Goal: Task Accomplishment & Management: Manage account settings

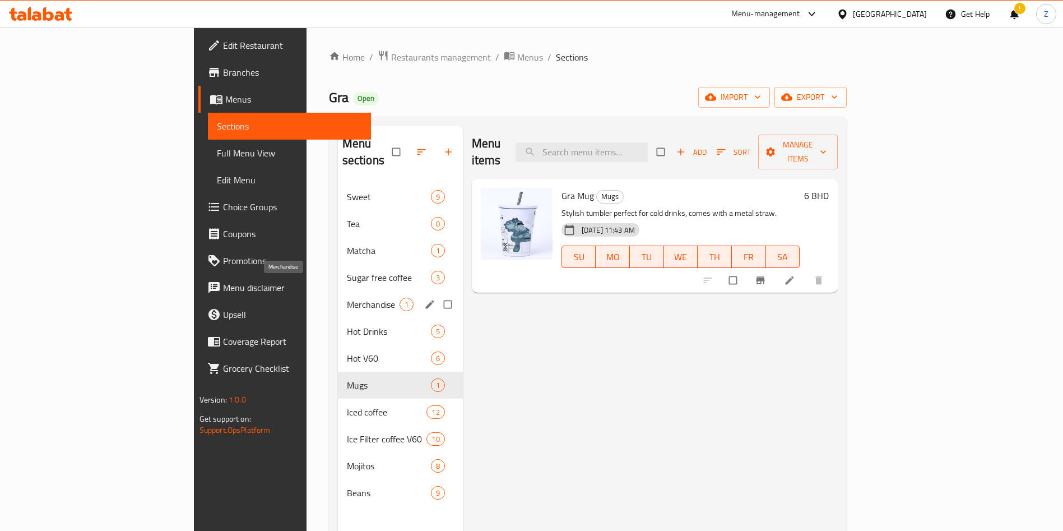
click at [347, 298] on span "Merchandise" at bounding box center [373, 304] width 53 height 13
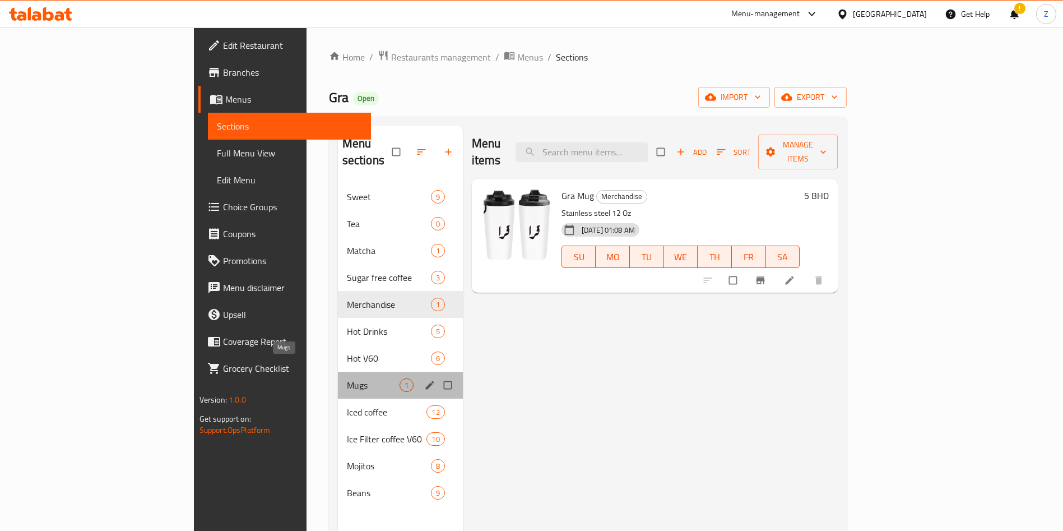
click at [347, 378] on span "Mugs" at bounding box center [373, 384] width 53 height 13
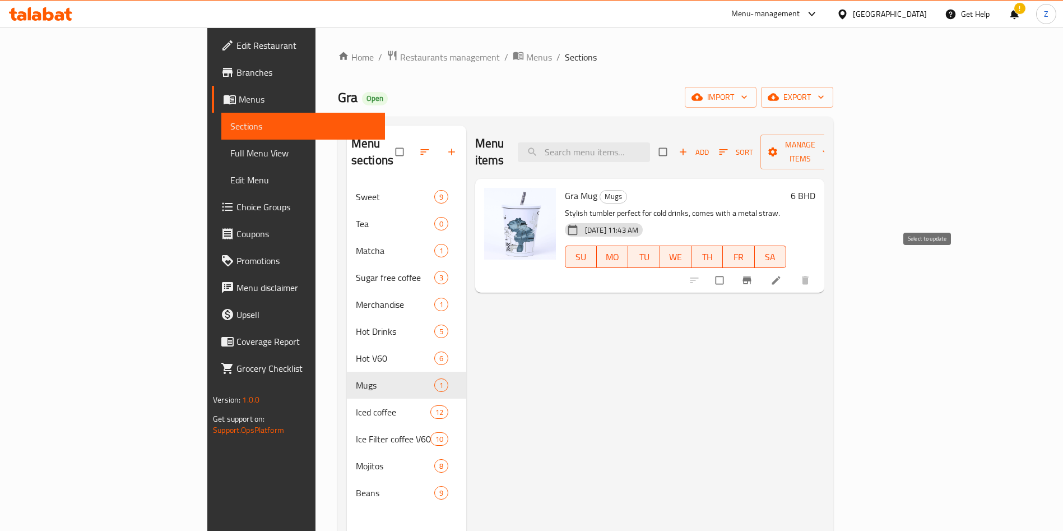
click at [733, 270] on input "checkbox" at bounding box center [721, 280] width 24 height 21
checkbox input "true"
click at [831, 139] on span "Manage items" at bounding box center [801, 152] width 62 height 28
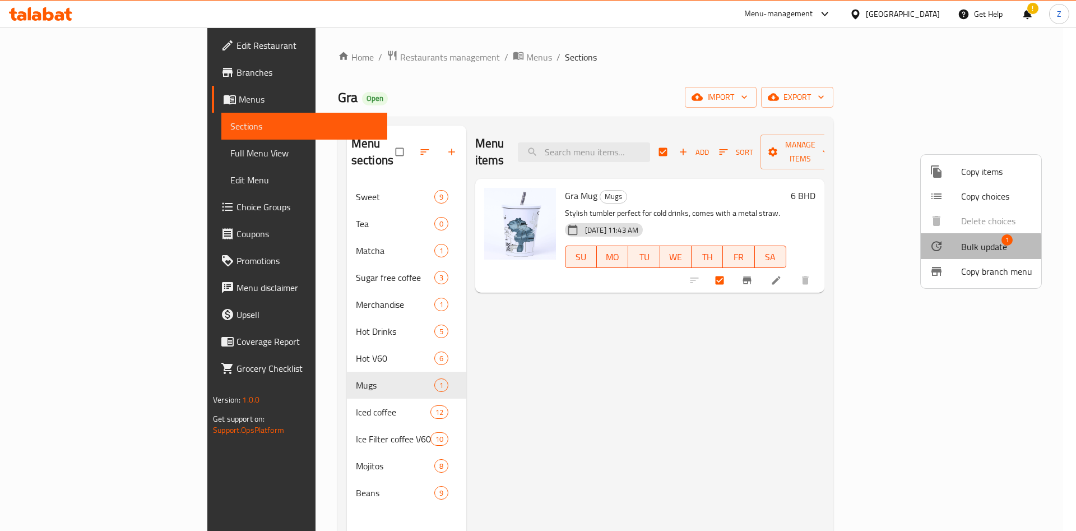
click at [970, 249] on span "Bulk update" at bounding box center [984, 246] width 46 height 13
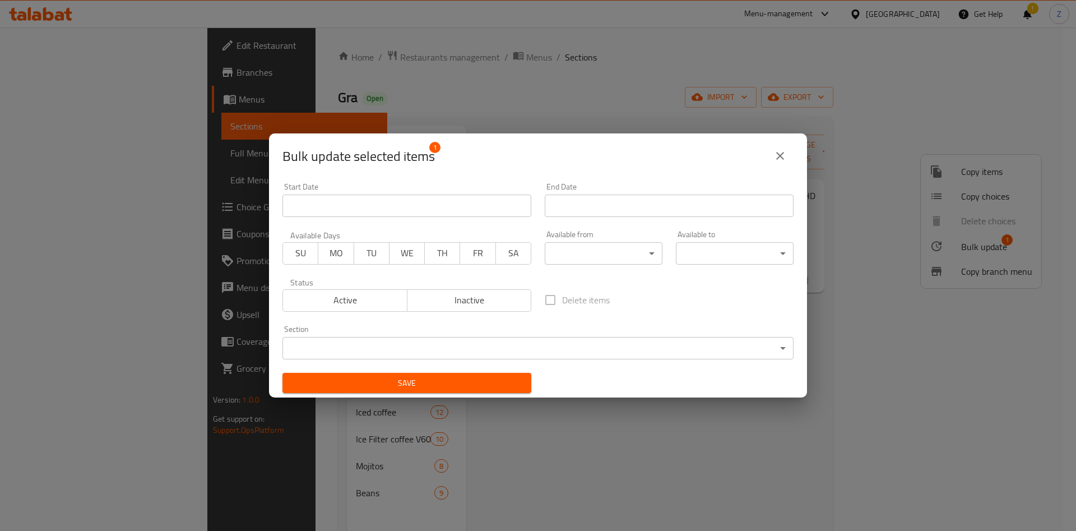
click at [307, 343] on body "​ Menu-management [GEOGRAPHIC_DATA] Get Help ! Z Edit Restaurant Branches Menus…" at bounding box center [538, 278] width 1076 height 503
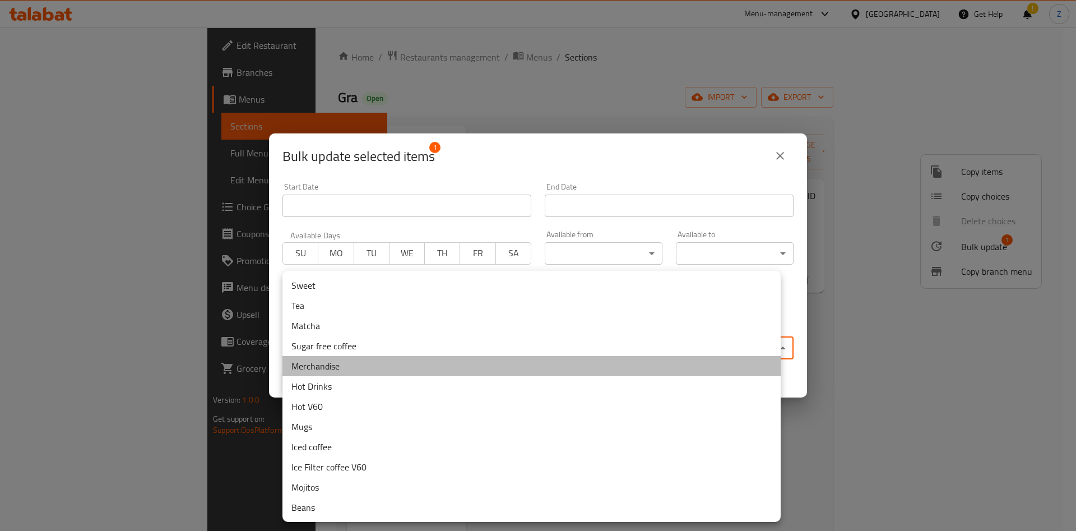
click at [322, 363] on li "Merchandise" at bounding box center [532, 366] width 498 height 20
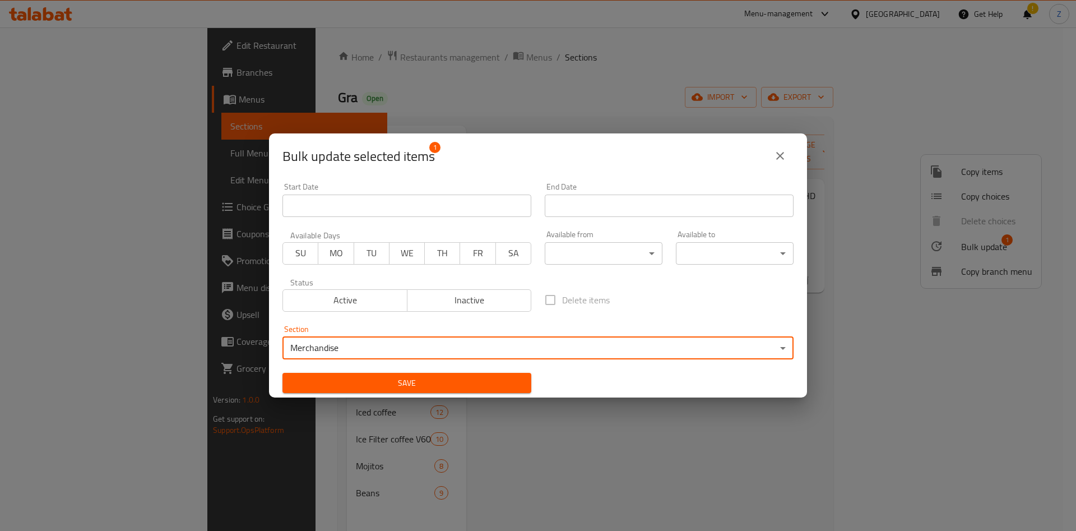
click at [483, 382] on span "Save" at bounding box center [407, 383] width 231 height 14
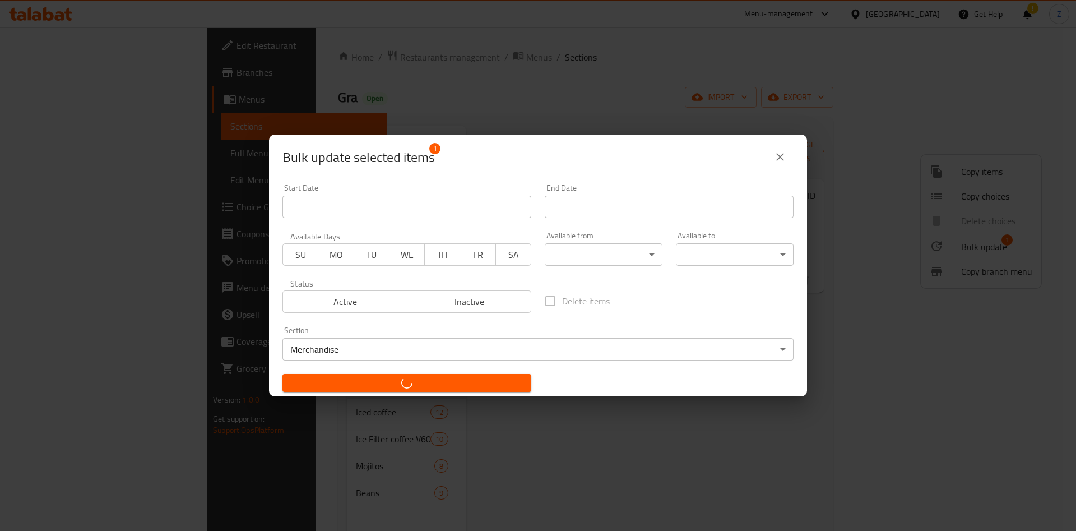
checkbox input "false"
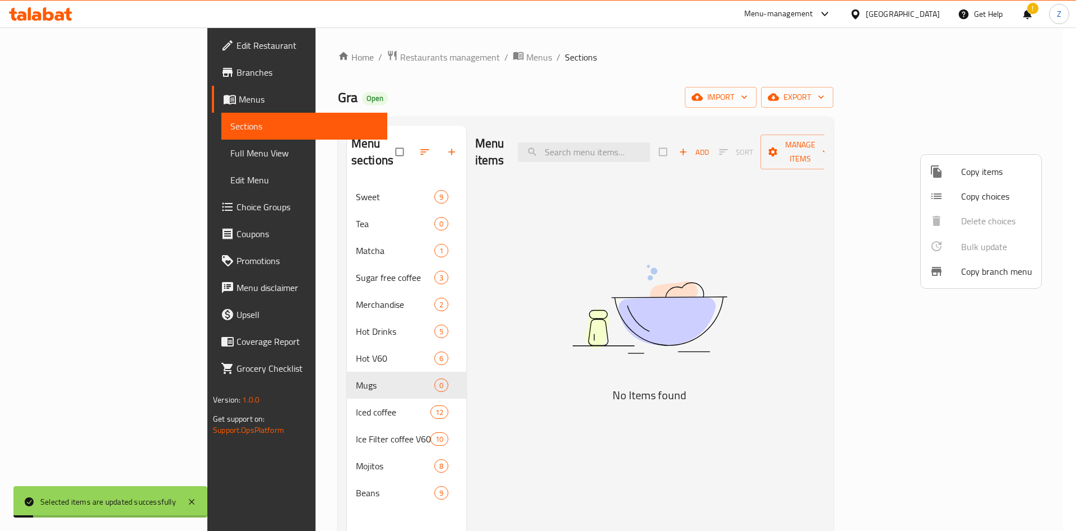
click at [558, 374] on div at bounding box center [538, 265] width 1076 height 531
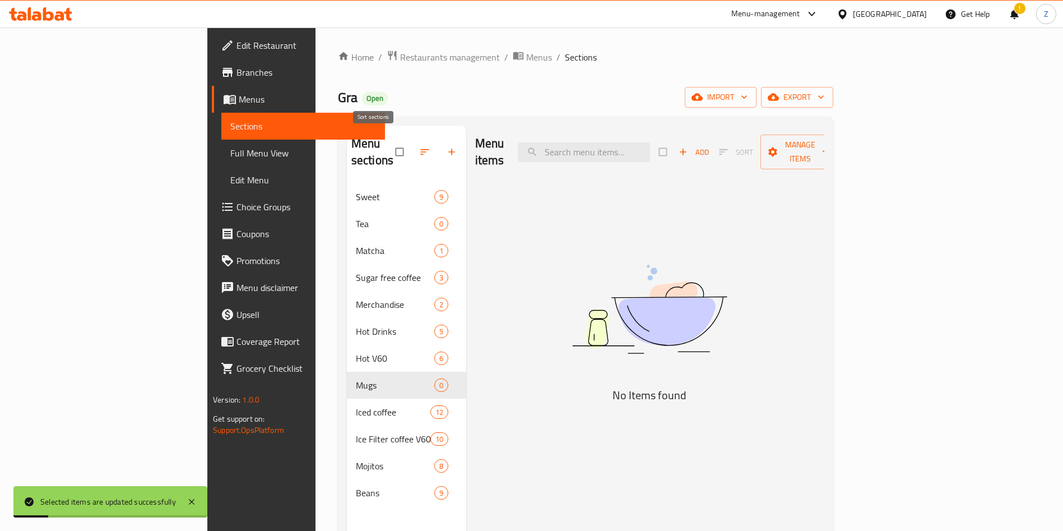
click at [419, 146] on icon "button" at bounding box center [424, 151] width 11 height 11
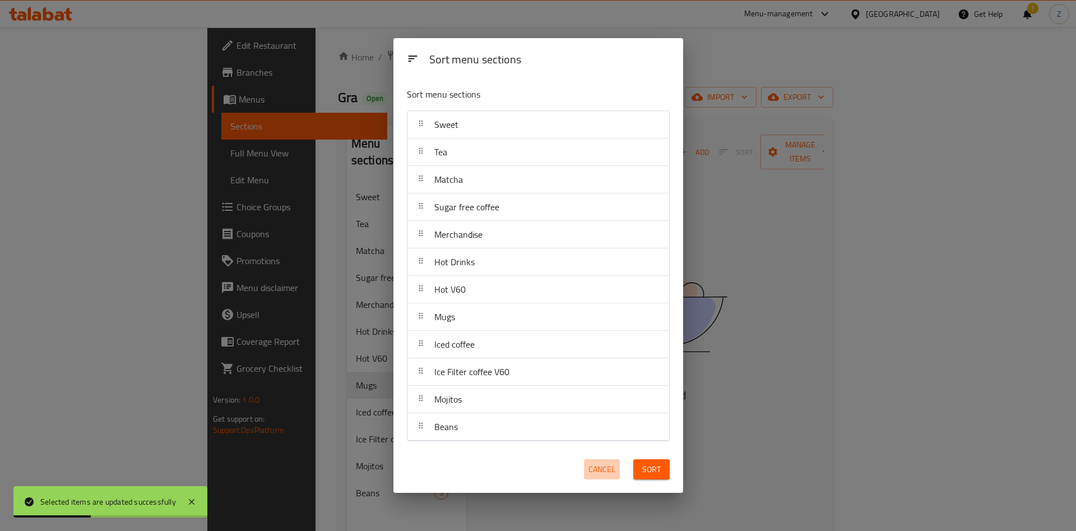
click at [602, 468] on span "Cancel" at bounding box center [602, 469] width 27 height 14
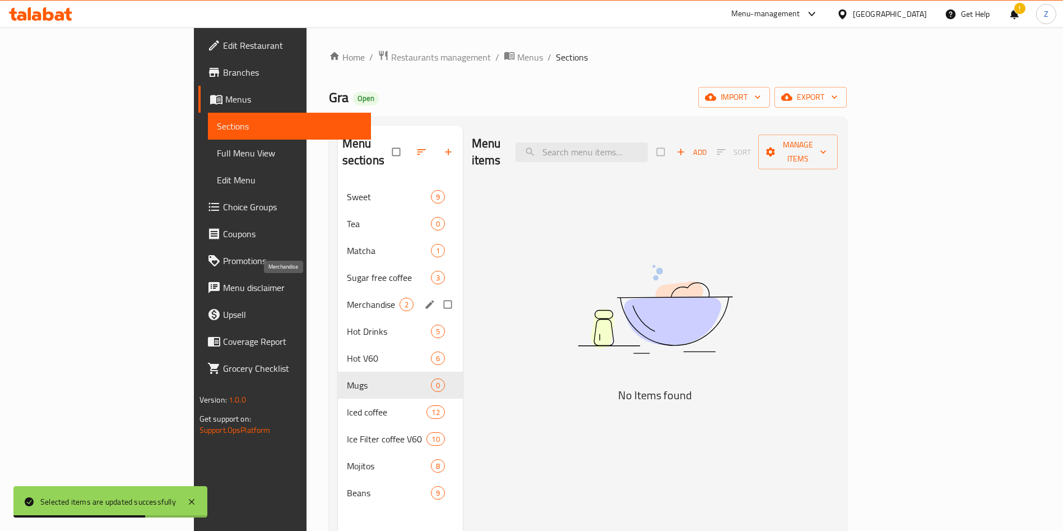
click at [347, 298] on span "Merchandise" at bounding box center [373, 304] width 53 height 13
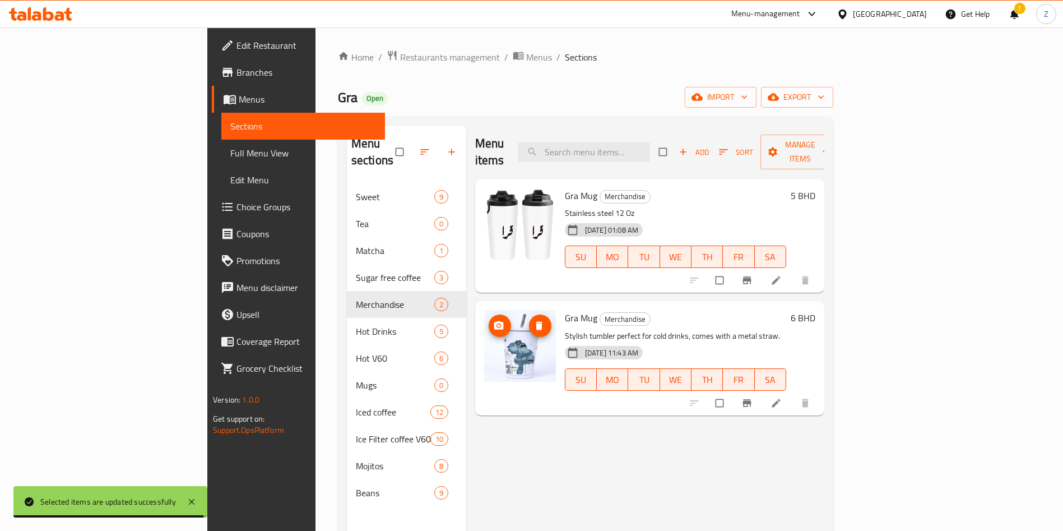
drag, startPoint x: 475, startPoint y: 343, endPoint x: 369, endPoint y: 197, distance: 180.6
click at [356, 351] on span "Hot V60" at bounding box center [395, 357] width 78 height 13
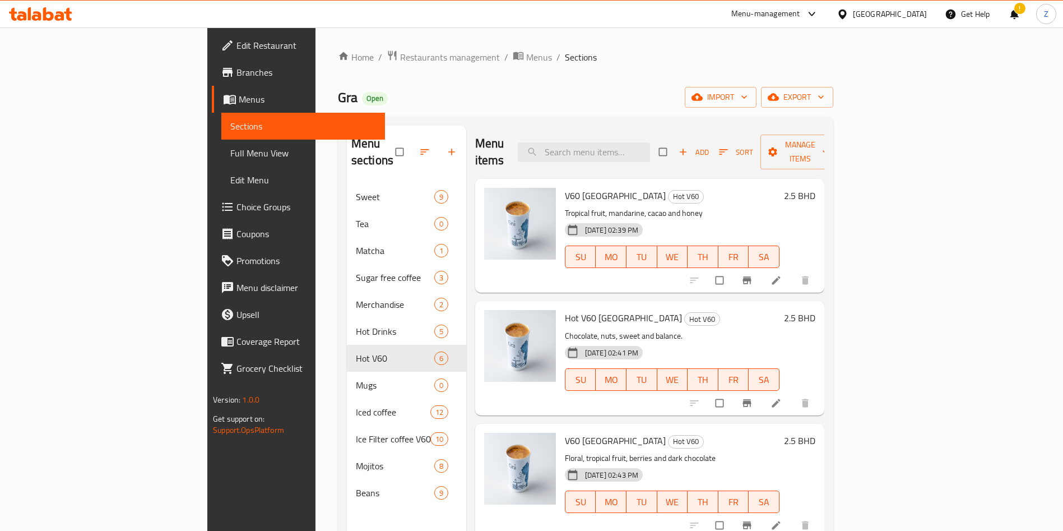
click at [419, 146] on icon "button" at bounding box center [424, 151] width 11 height 11
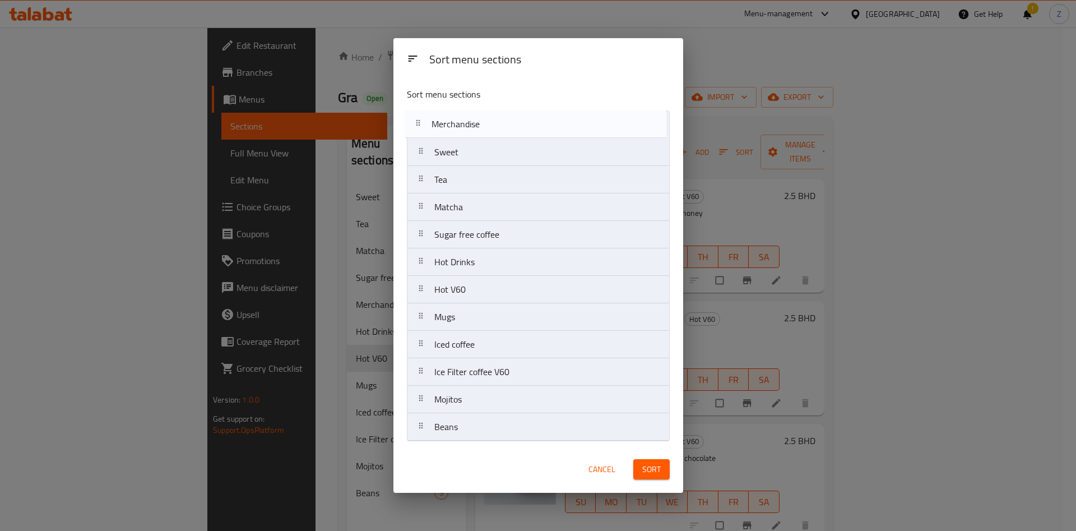
drag, startPoint x: 477, startPoint y: 247, endPoint x: 473, endPoint y: 140, distance: 107.1
click at [470, 127] on nav "Sweet Tea Matcha Sugar free coffee Merchandise Hot Drinks Hot V60 Mugs Iced cof…" at bounding box center [538, 275] width 263 height 331
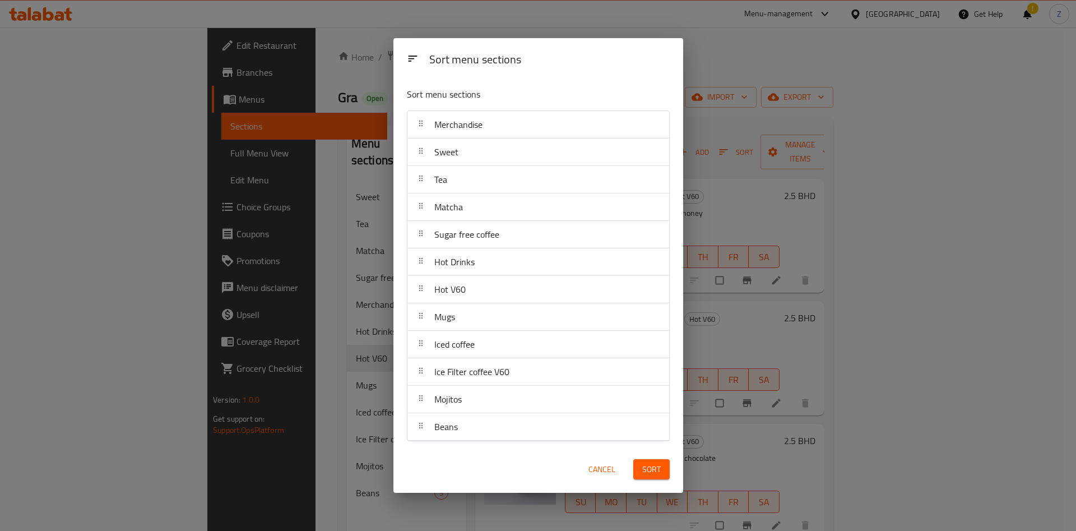
click at [644, 465] on span "Sort" at bounding box center [651, 469] width 18 height 14
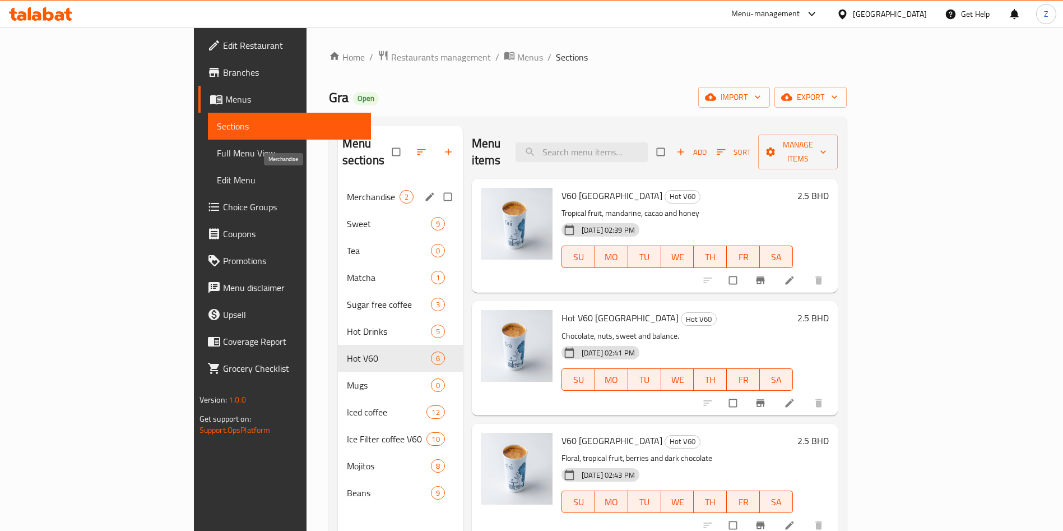
click at [347, 190] on span "Merchandise" at bounding box center [373, 196] width 53 height 13
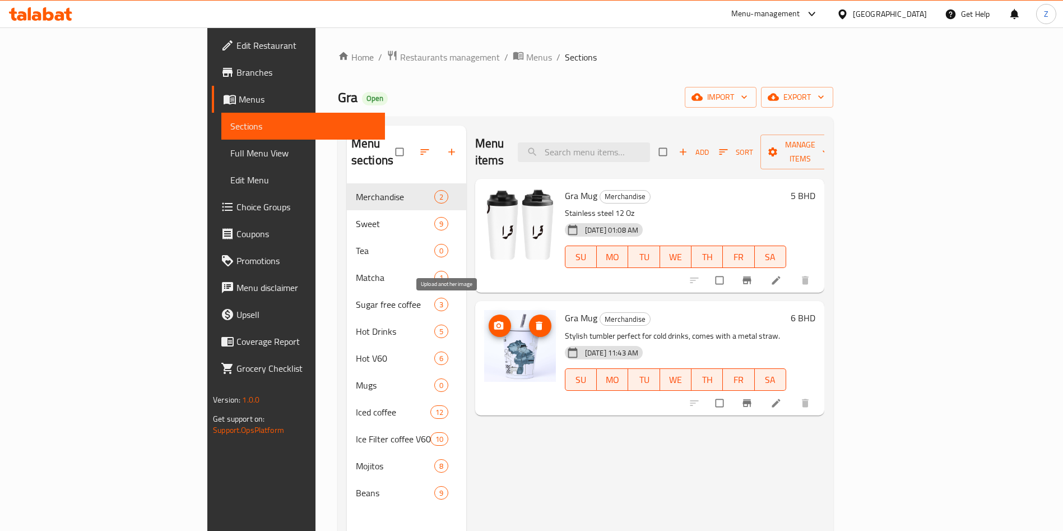
click at [489, 314] on button "upload picture" at bounding box center [500, 325] width 22 height 22
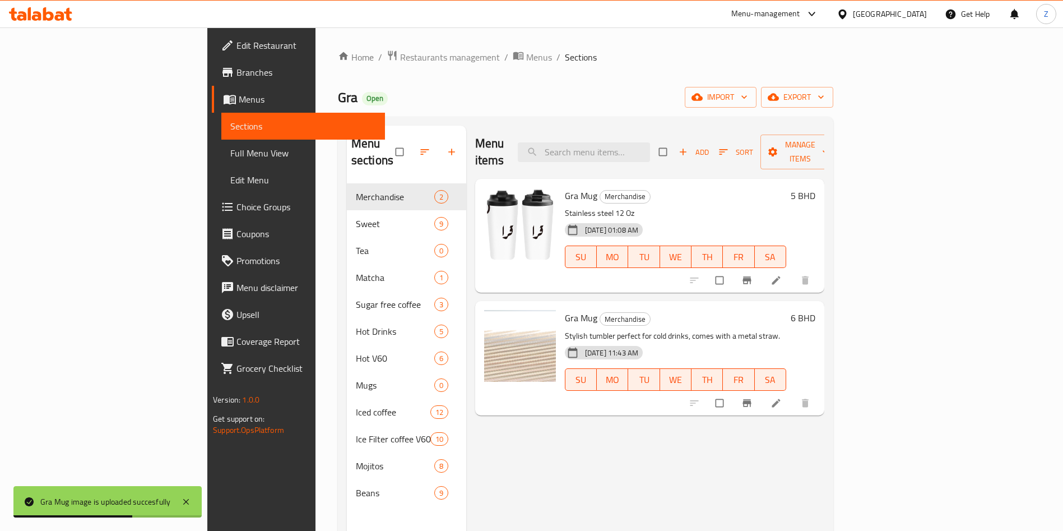
drag, startPoint x: 533, startPoint y: 438, endPoint x: 527, endPoint y: 441, distance: 6.5
click at [533, 438] on div "Menu items Add Sort Manage items Gra Mug Merchandise Stainless steel 12 Oz 20-0…" at bounding box center [645, 391] width 358 height 531
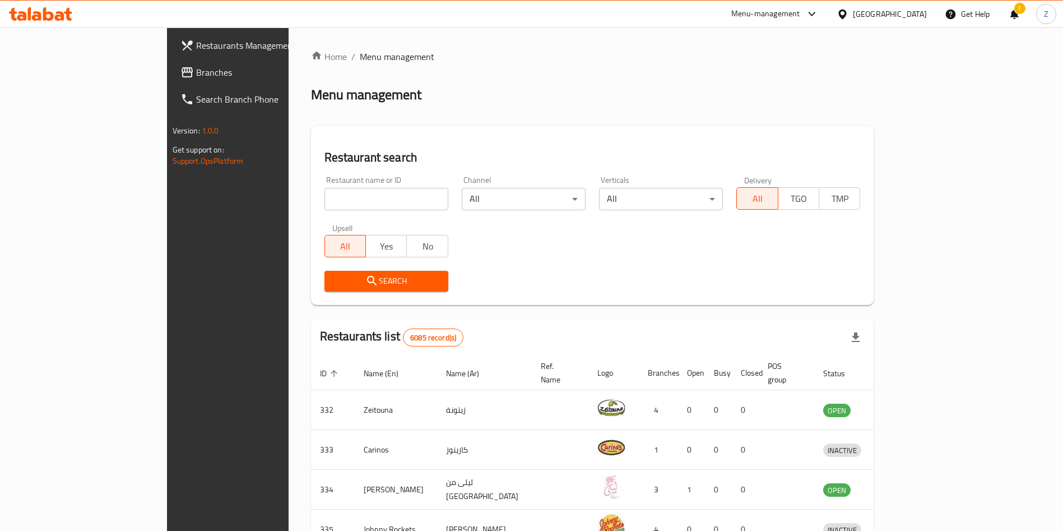
click at [897, 97] on div "Home / Menu management Menu management Restaurant search Restaurant name or ID …" at bounding box center [593, 437] width 608 height 821
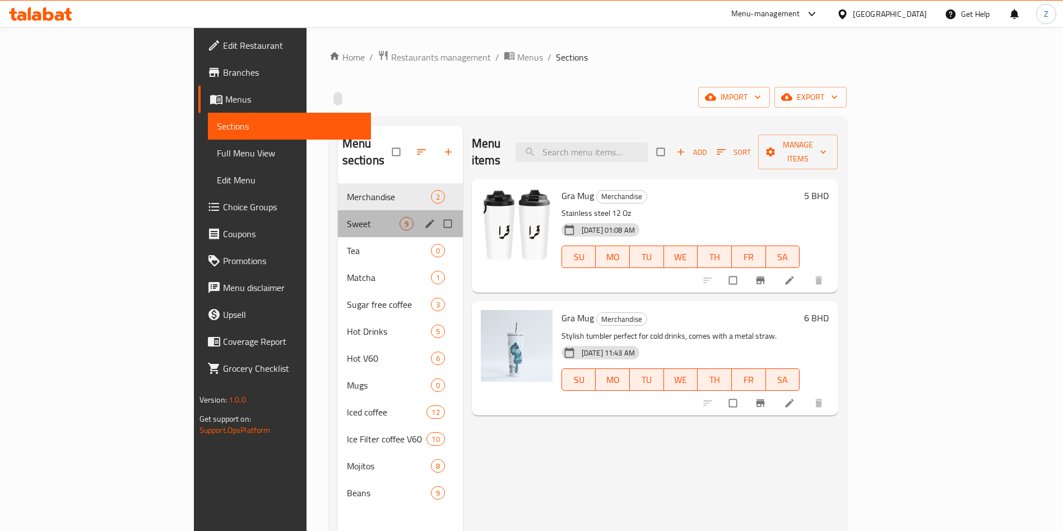
click at [338, 215] on div "Sweet 9" at bounding box center [400, 223] width 125 height 27
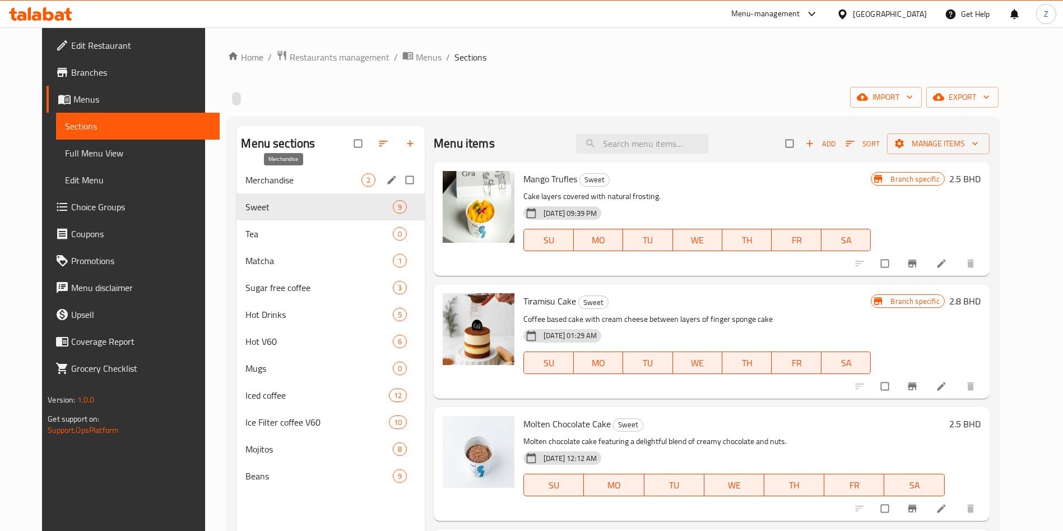
drag, startPoint x: 255, startPoint y: 176, endPoint x: 298, endPoint y: 192, distance: 46.5
click at [255, 175] on span "Merchandise" at bounding box center [304, 179] width 116 height 13
